Goal: Use online tool/utility: Utilize a website feature to perform a specific function

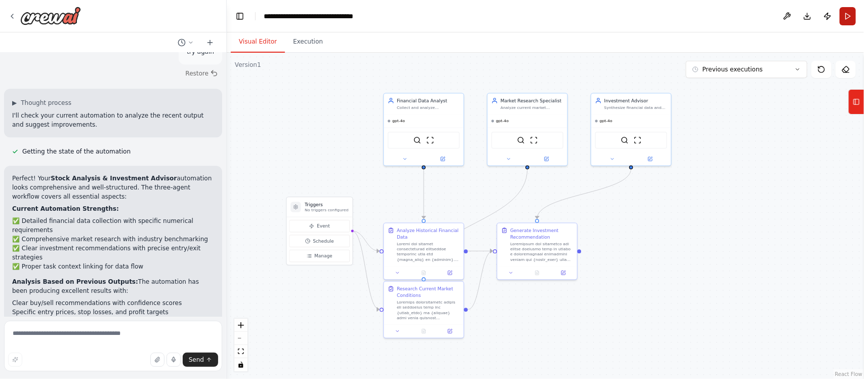
click at [848, 19] on button "Run" at bounding box center [848, 16] width 16 height 18
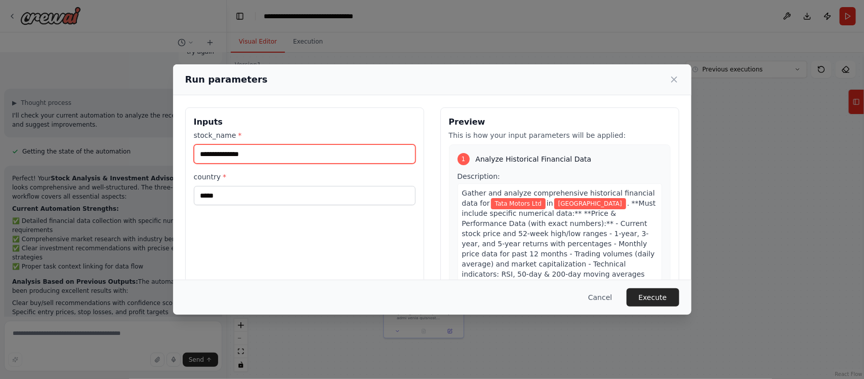
click at [282, 153] on input "**********" at bounding box center [305, 153] width 222 height 19
paste input "text"
type input "**********"
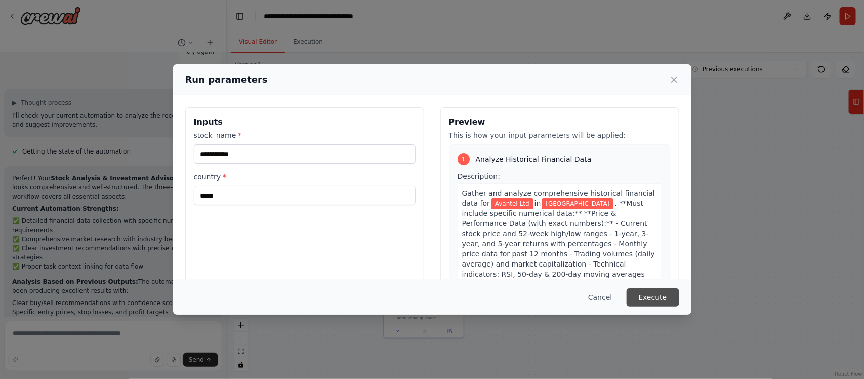
click at [653, 298] on button "Execute" at bounding box center [653, 297] width 53 height 18
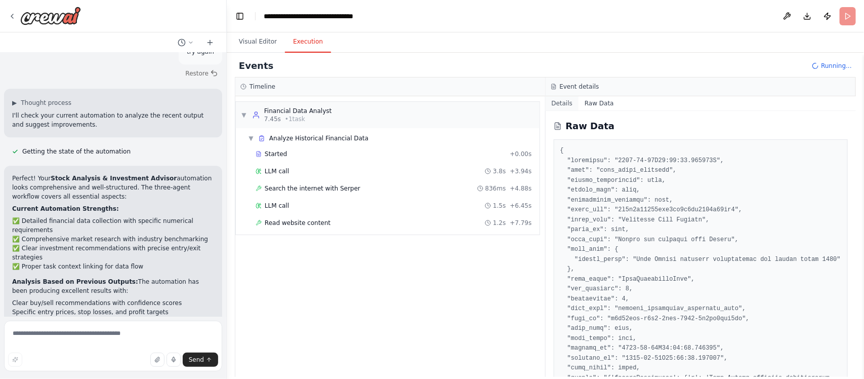
click at [562, 104] on button "Details" at bounding box center [562, 103] width 33 height 14
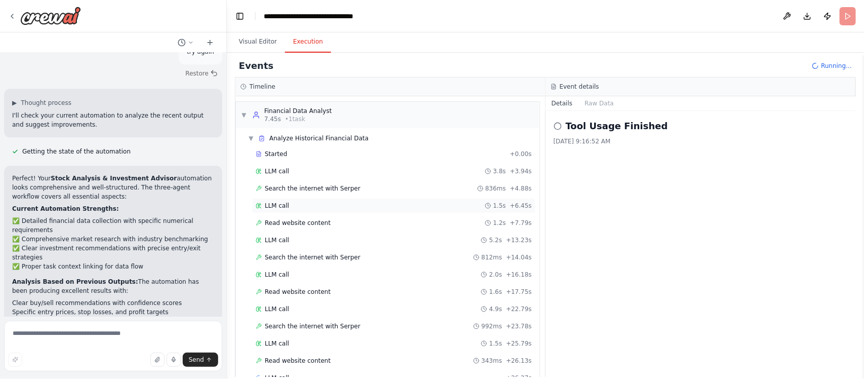
scroll to position [28, 0]
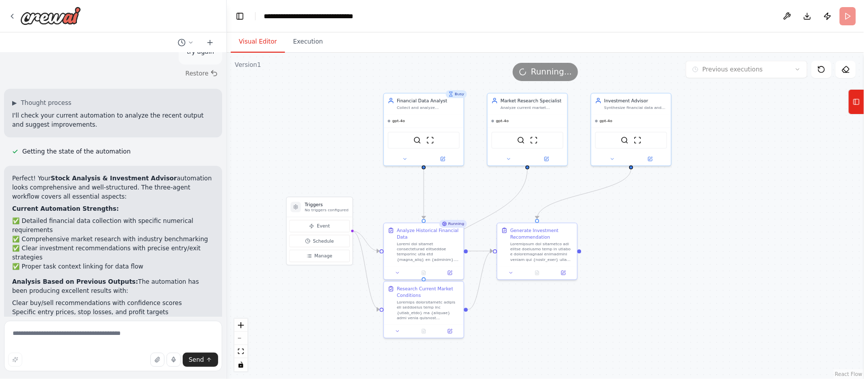
click at [266, 38] on button "Visual Editor" at bounding box center [258, 41] width 54 height 21
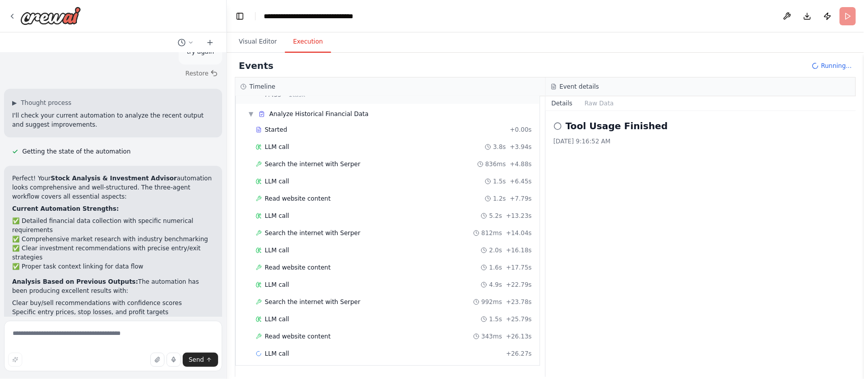
click at [303, 43] on button "Execution" at bounding box center [308, 41] width 46 height 21
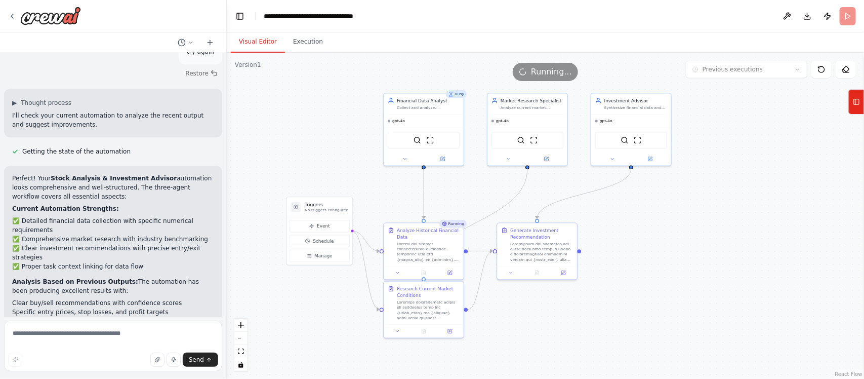
click at [252, 36] on button "Visual Editor" at bounding box center [258, 41] width 54 height 21
click at [405, 158] on icon at bounding box center [404, 157] width 5 height 5
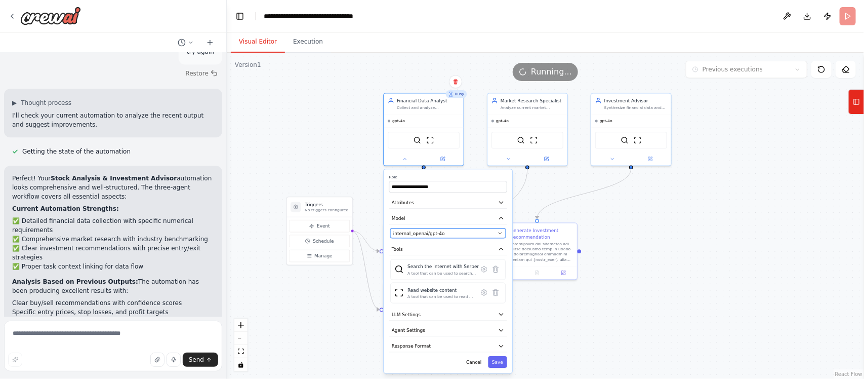
click at [467, 233] on div "internal_openai/gpt-4o" at bounding box center [444, 233] width 102 height 7
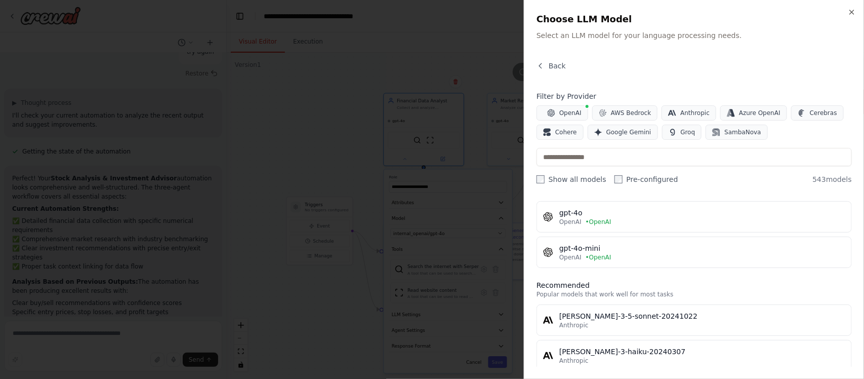
scroll to position [0, 0]
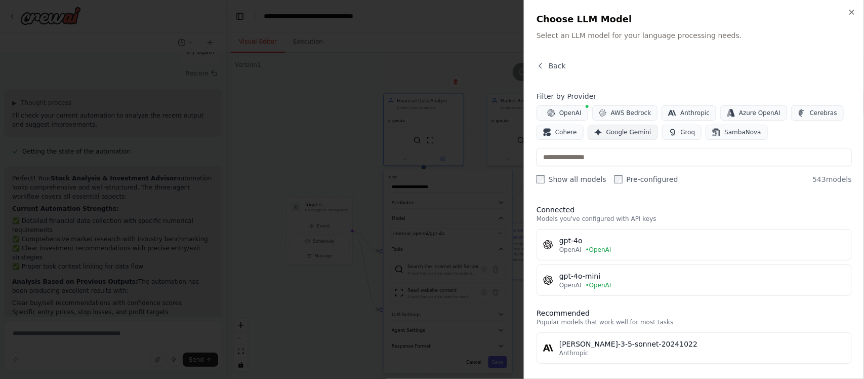
click at [629, 133] on span "Google Gemini" at bounding box center [628, 132] width 45 height 8
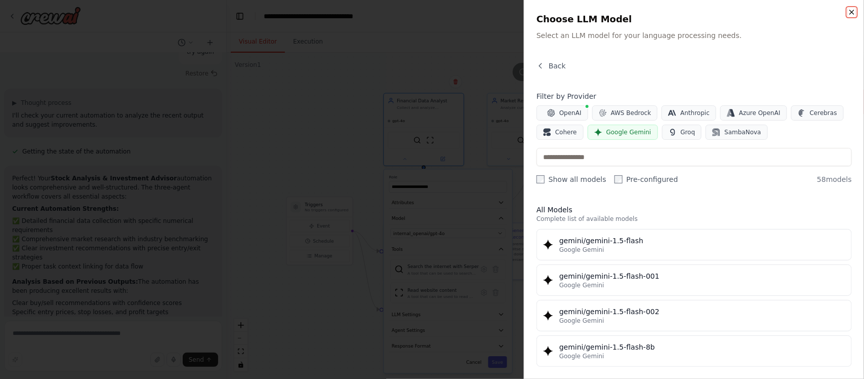
click at [853, 14] on icon "button" at bounding box center [852, 12] width 8 height 8
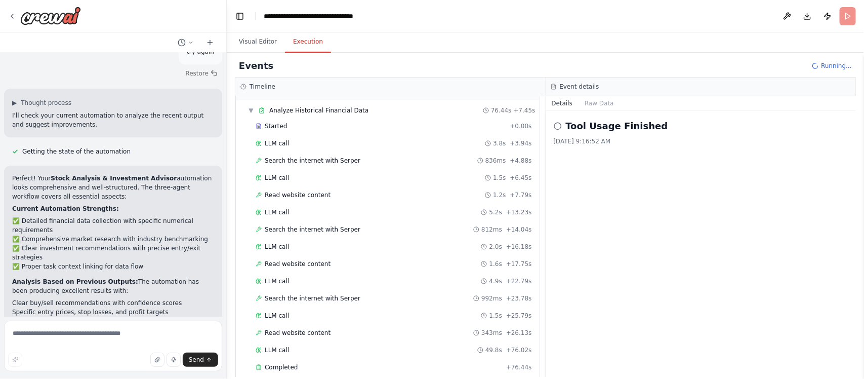
click at [305, 39] on button "Execution" at bounding box center [308, 41] width 46 height 21
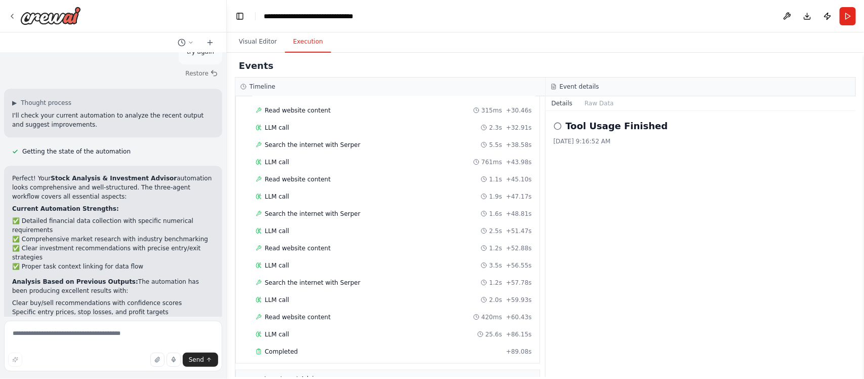
scroll to position [711, 0]
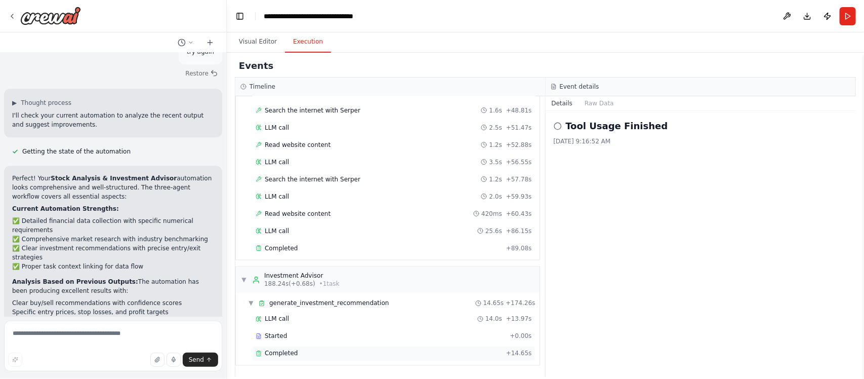
click at [284, 357] on span "Completed" at bounding box center [281, 353] width 33 height 8
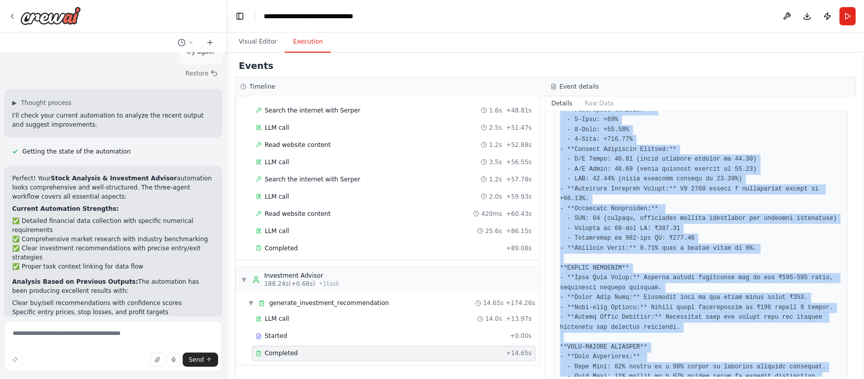
scroll to position [863, 0]
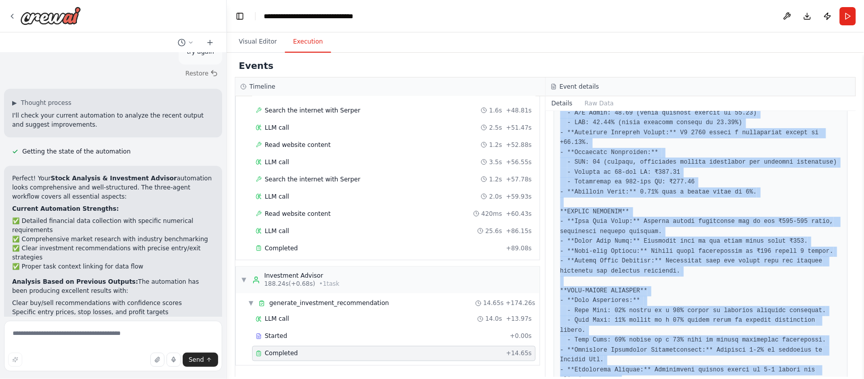
drag, startPoint x: 560, startPoint y: 190, endPoint x: 801, endPoint y: 348, distance: 288.8
click at [801, 348] on pre at bounding box center [700, 123] width 281 height 602
copy pre "**LOREMIPSU DOLORSI** - **Ametconsectetu:** ADI elit s doeiusmodt incid ut 4 la…"
